Goal: Information Seeking & Learning: Learn about a topic

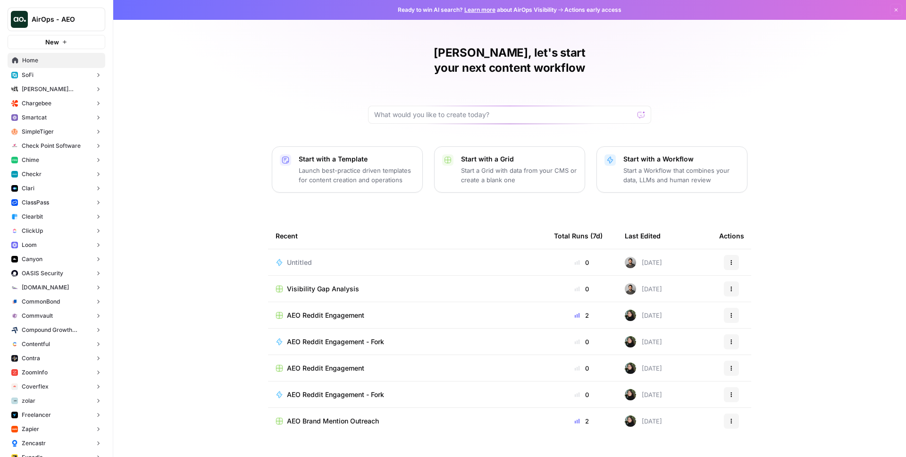
click at [50, 119] on button "Smartcat" at bounding box center [57, 117] width 98 height 14
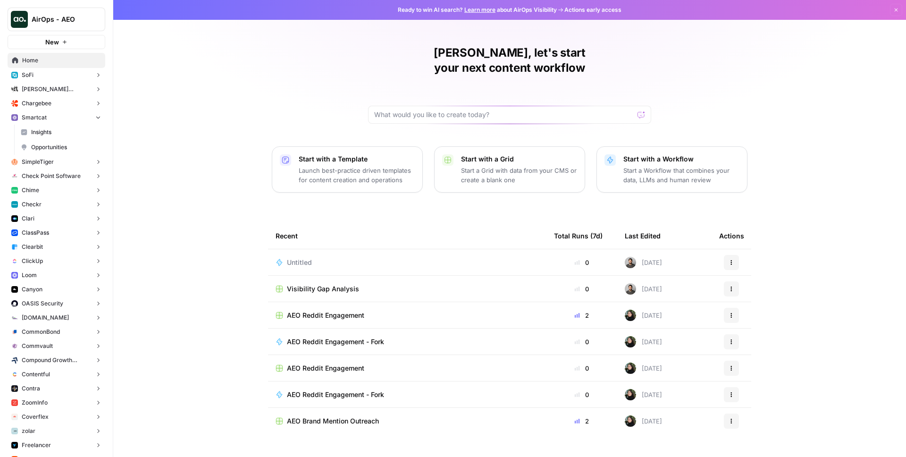
click at [56, 133] on span "Insights" at bounding box center [66, 132] width 70 height 8
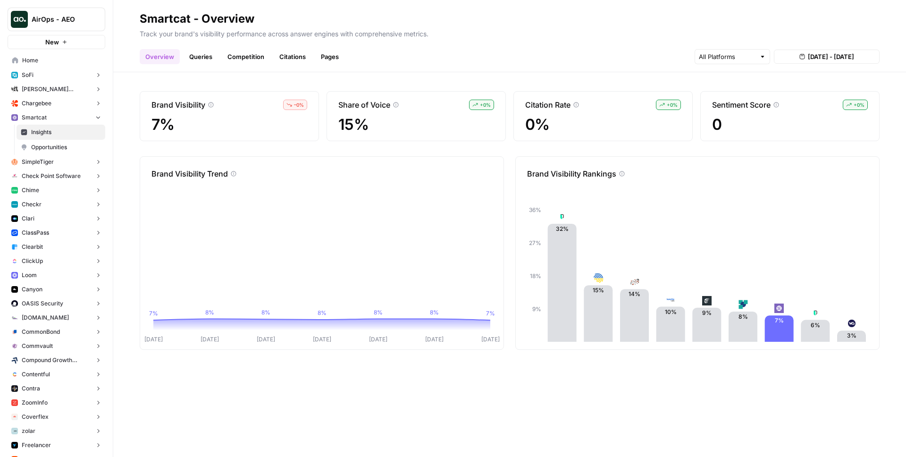
click at [282, 54] on link "Citations" at bounding box center [293, 56] width 38 height 15
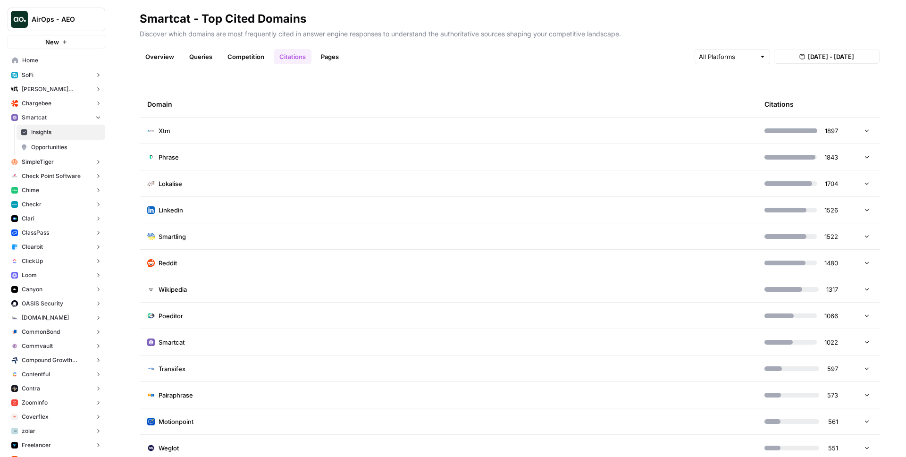
click at [337, 59] on link "Pages" at bounding box center [329, 56] width 29 height 15
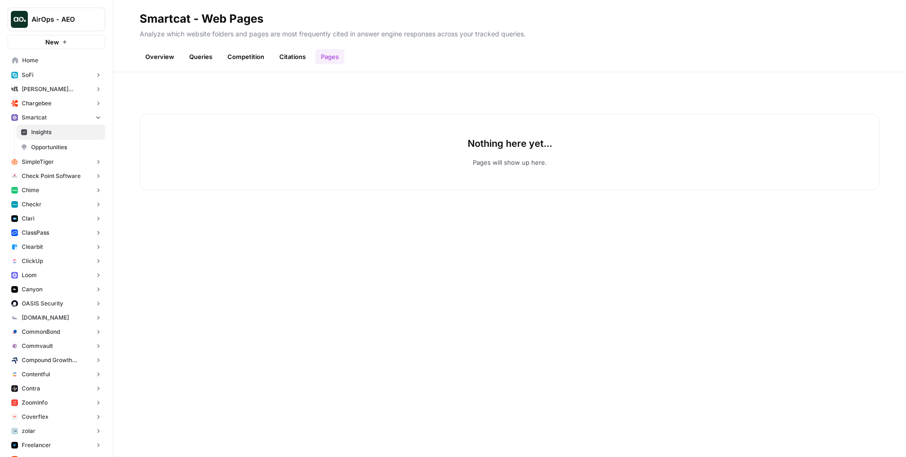
click at [71, 195] on button "Chime" at bounding box center [57, 190] width 98 height 14
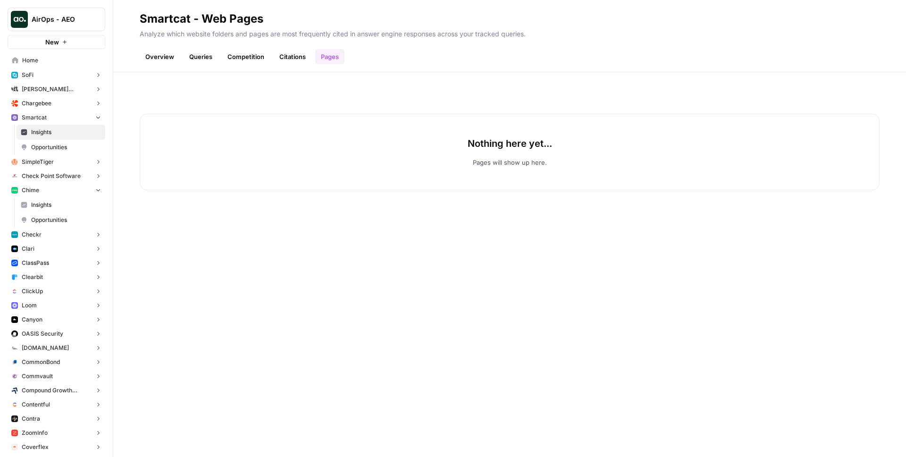
click at [62, 203] on span "Insights" at bounding box center [66, 205] width 70 height 8
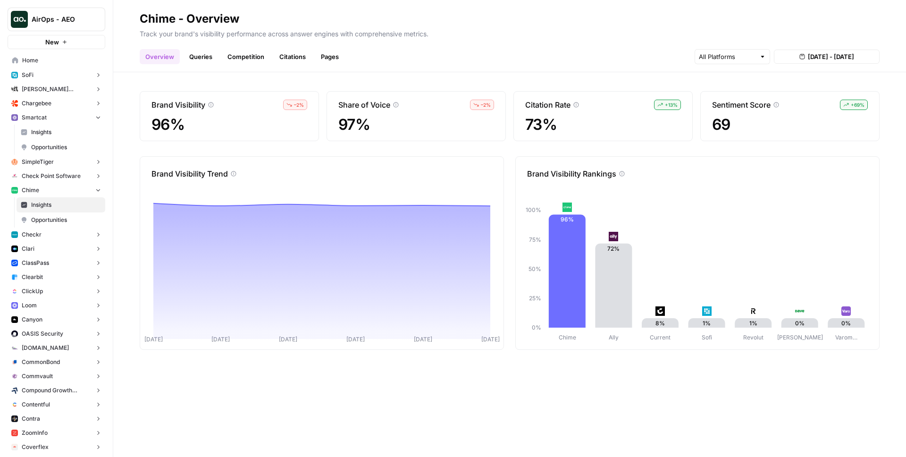
click at [293, 53] on link "Citations" at bounding box center [293, 56] width 38 height 15
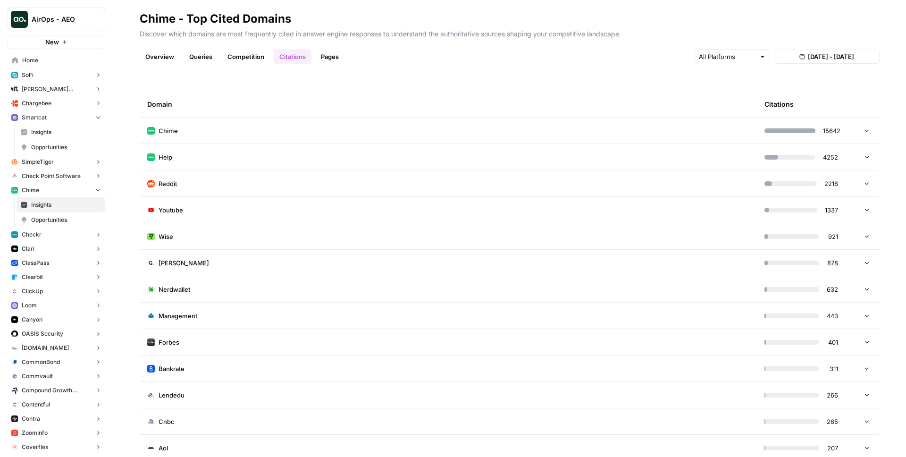
click at [329, 59] on link "Pages" at bounding box center [329, 56] width 29 height 15
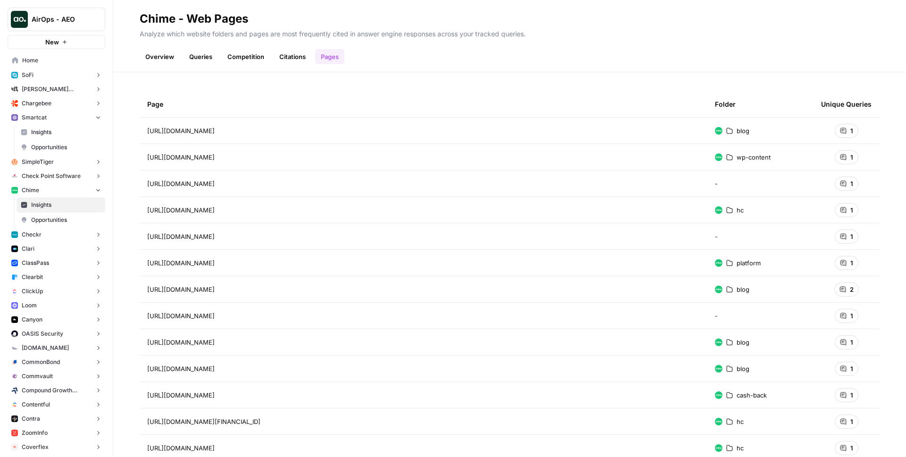
click at [215, 131] on span "https://www.chime.com/blog/authors/chime-team/" at bounding box center [180, 130] width 67 height 9
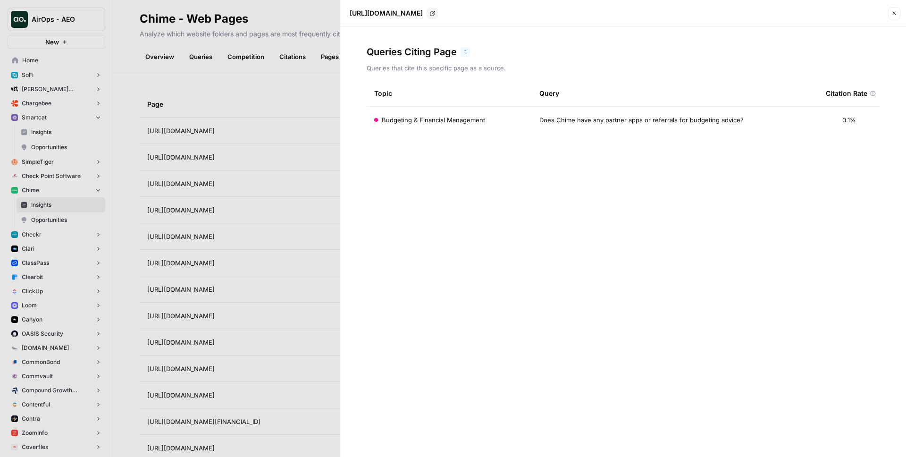
click at [235, 136] on div at bounding box center [453, 228] width 906 height 457
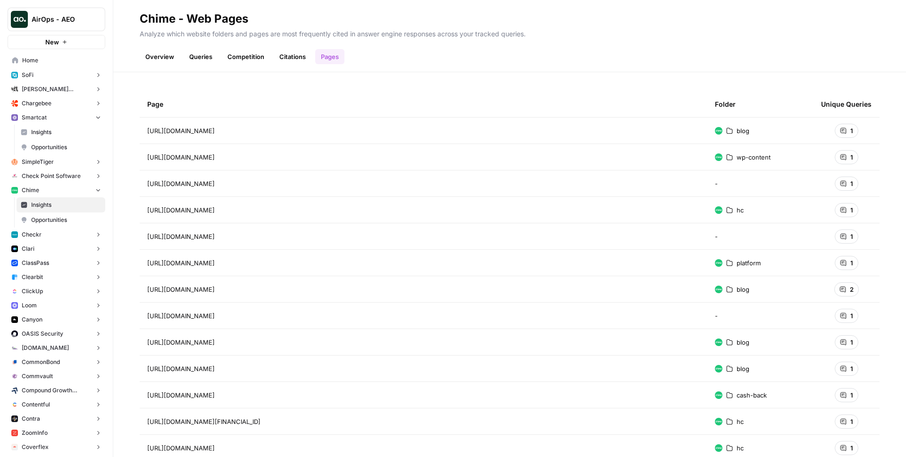
click at [195, 47] on div "Overview Queries Competition Citations Pages" at bounding box center [510, 53] width 740 height 23
click at [196, 55] on link "Queries" at bounding box center [201, 56] width 34 height 15
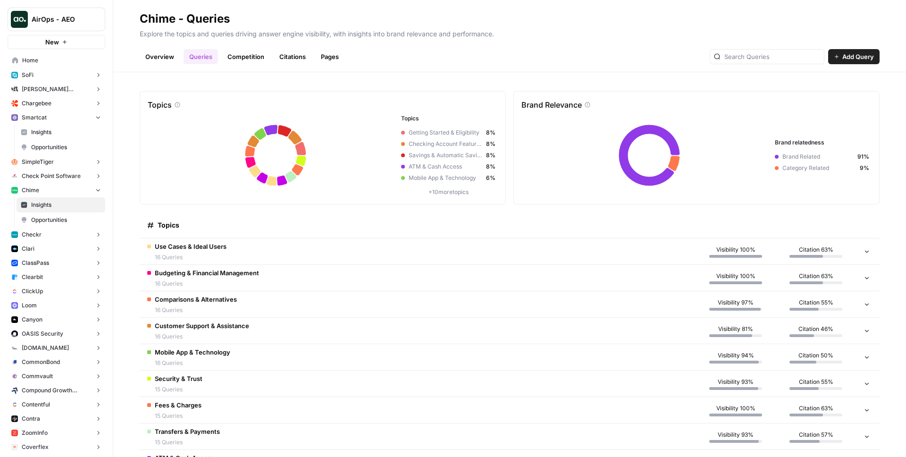
click at [237, 253] on td "Use Cases & Ideal Users 16 Queries" at bounding box center [418, 251] width 556 height 26
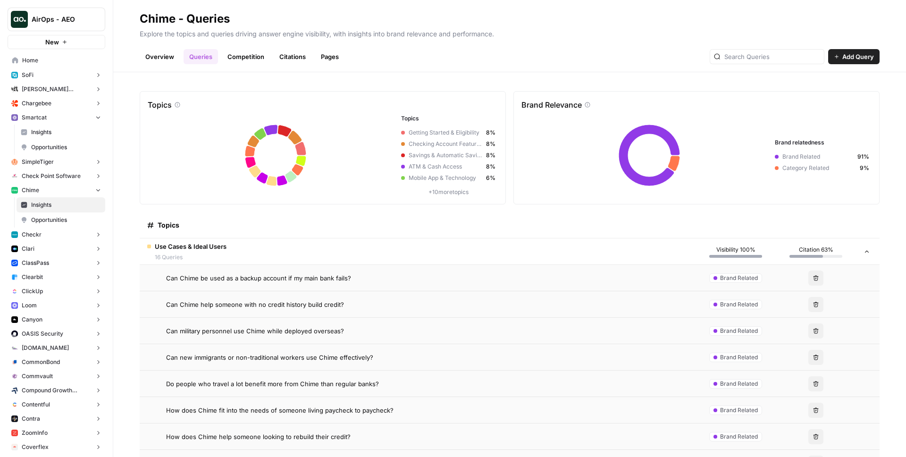
click at [215, 282] on span "Can Chime be used as a backup account if my main bank fails?" at bounding box center [258, 277] width 185 height 9
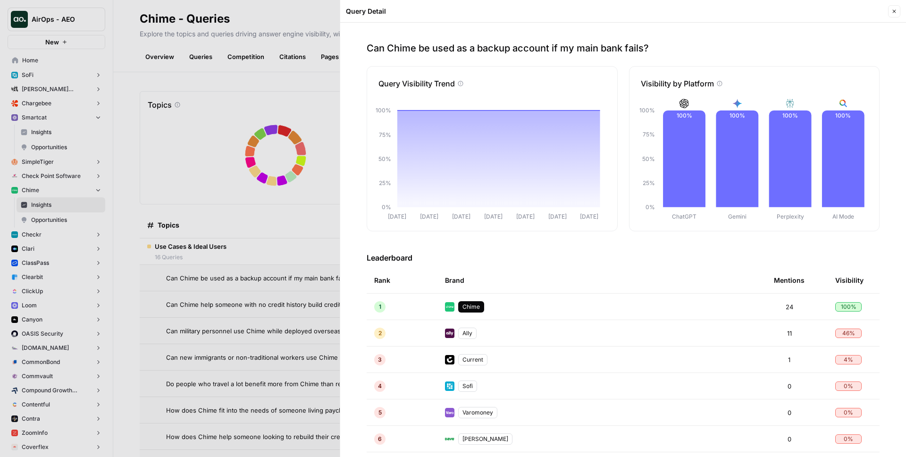
click at [244, 129] on div at bounding box center [453, 228] width 906 height 457
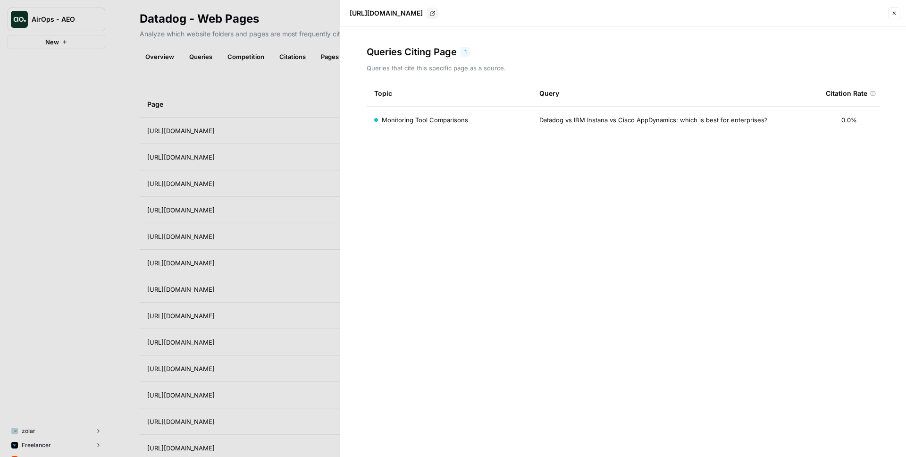
scroll to position [504, 0]
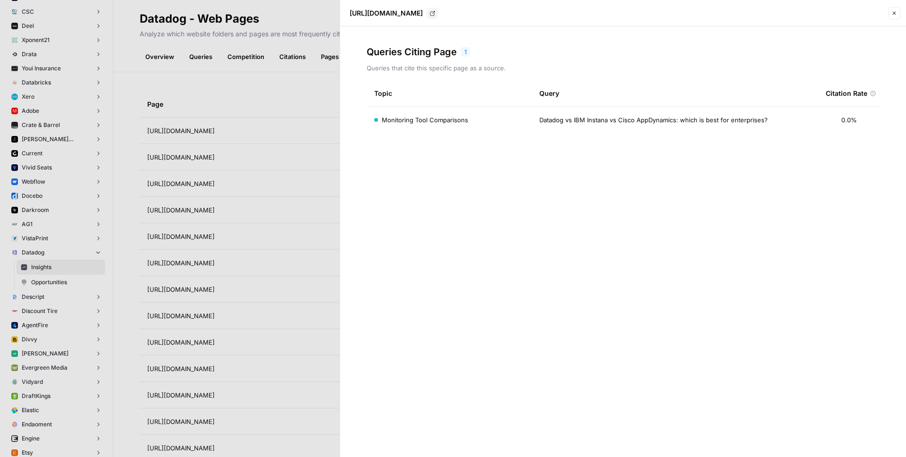
click at [885, 11] on div "[URL][DOMAIN_NAME] Go to page Close" at bounding box center [623, 13] width 555 height 19
click at [889, 11] on button "Close" at bounding box center [894, 13] width 12 height 12
